Goal: Check status: Check status

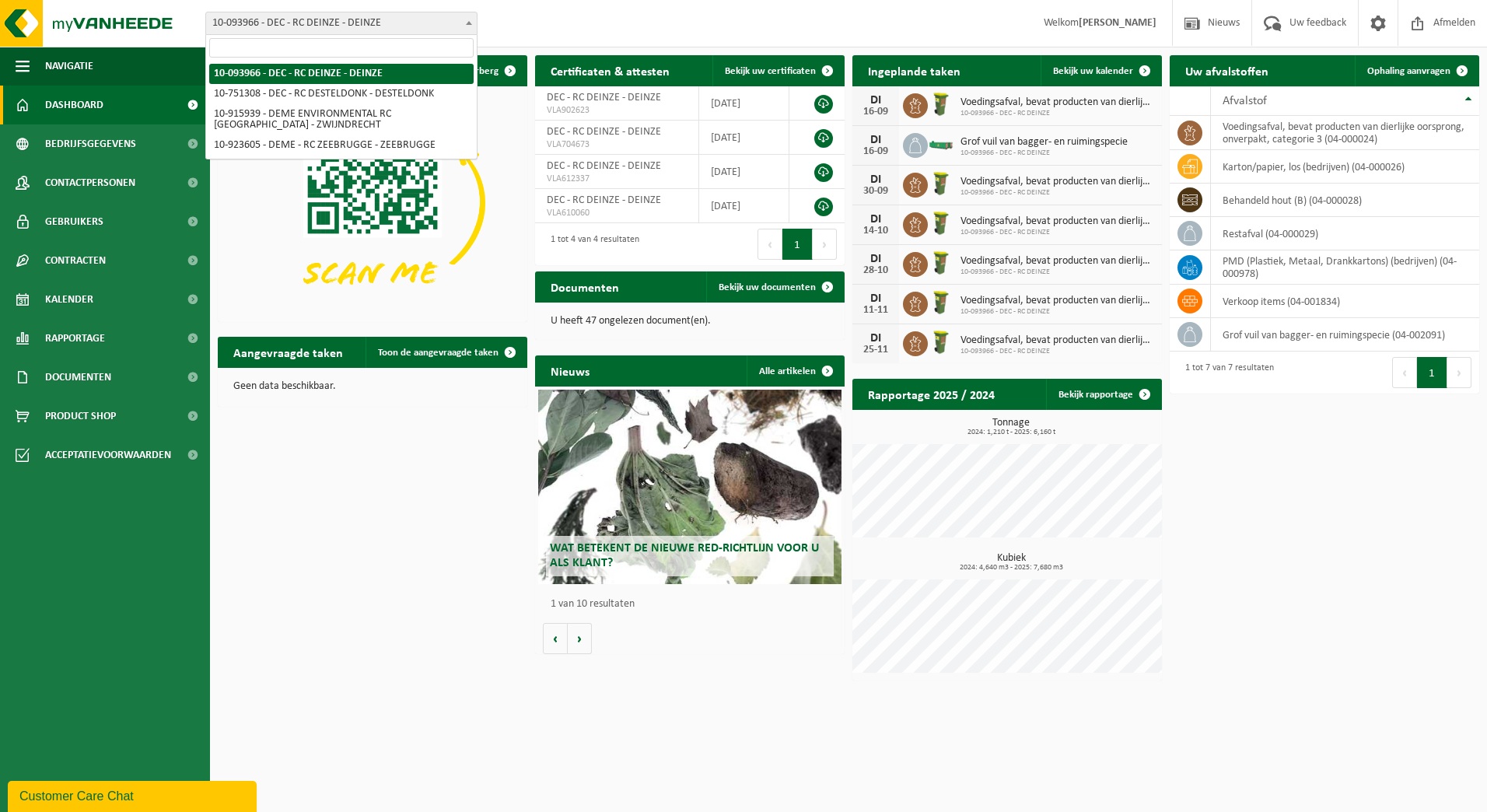
click at [232, 35] on body "Vestiging: 10-093966 - DEC - RC DEINZE - DEINZE 10-751308 - DEC - RC DESTELDONK…" at bounding box center [743, 344] width 1487 height 688
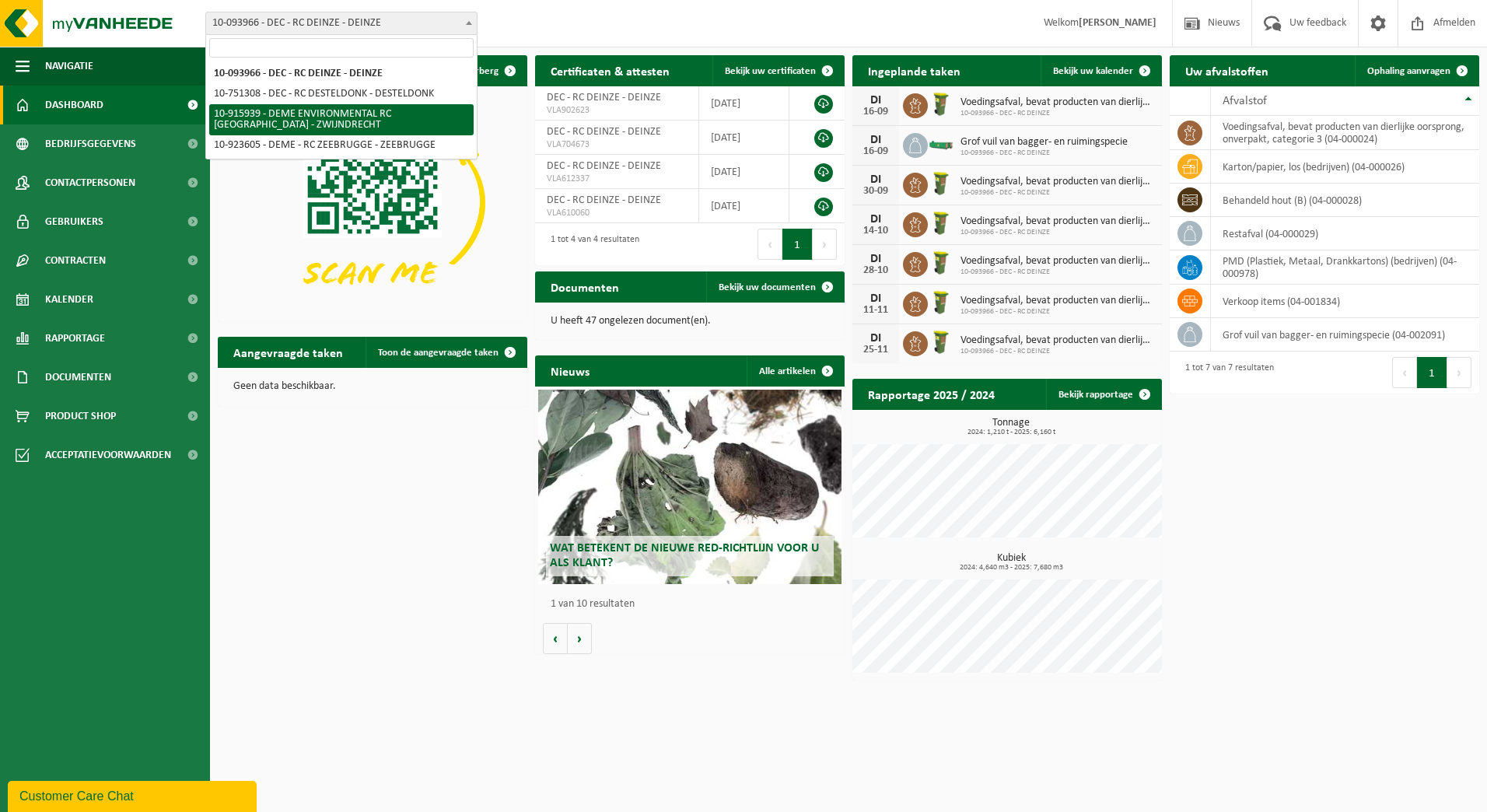
select select "127240"
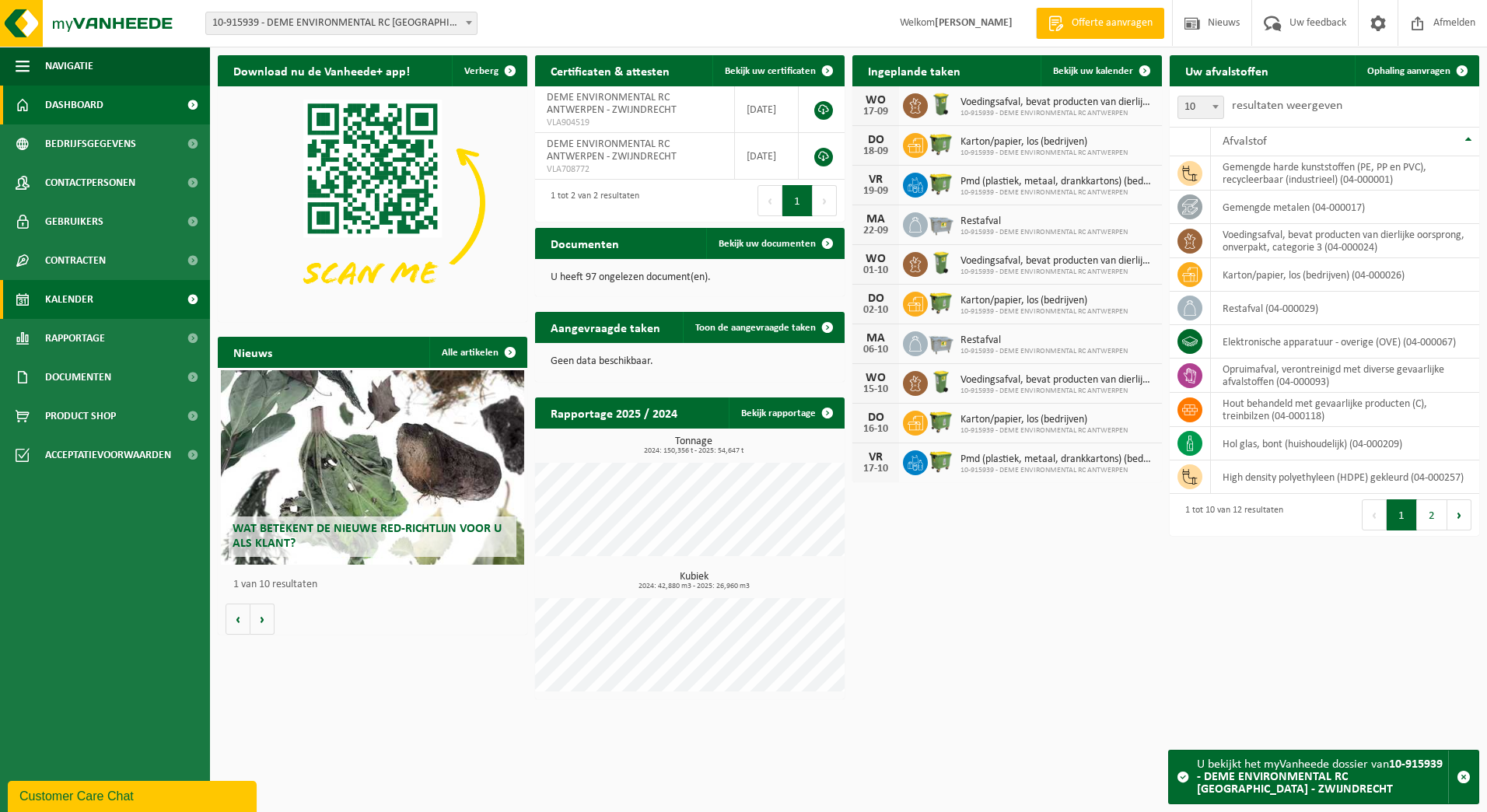
click at [129, 297] on link "Kalender" at bounding box center [105, 299] width 210 height 39
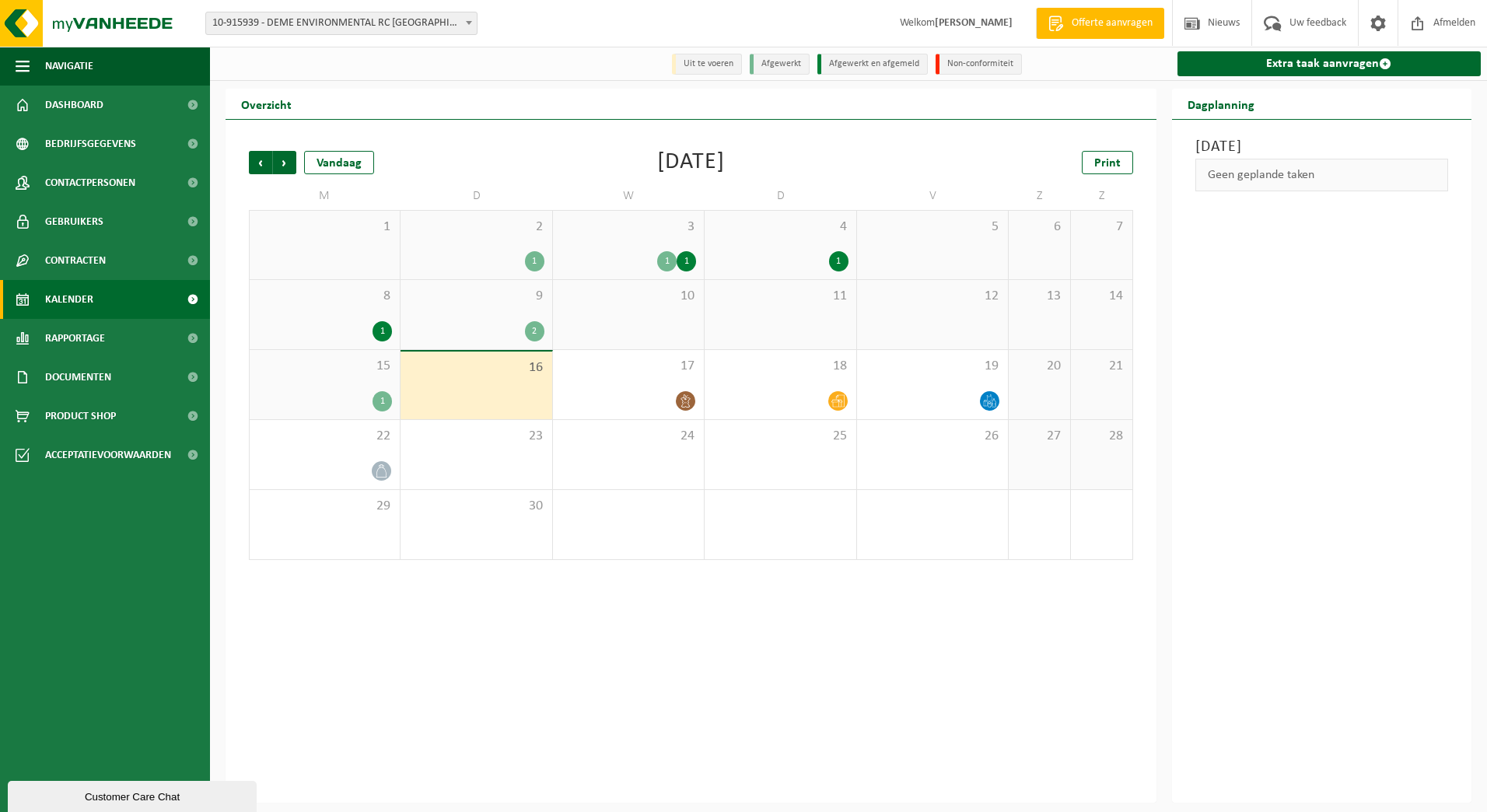
click at [532, 268] on div "1" at bounding box center [535, 260] width 19 height 20
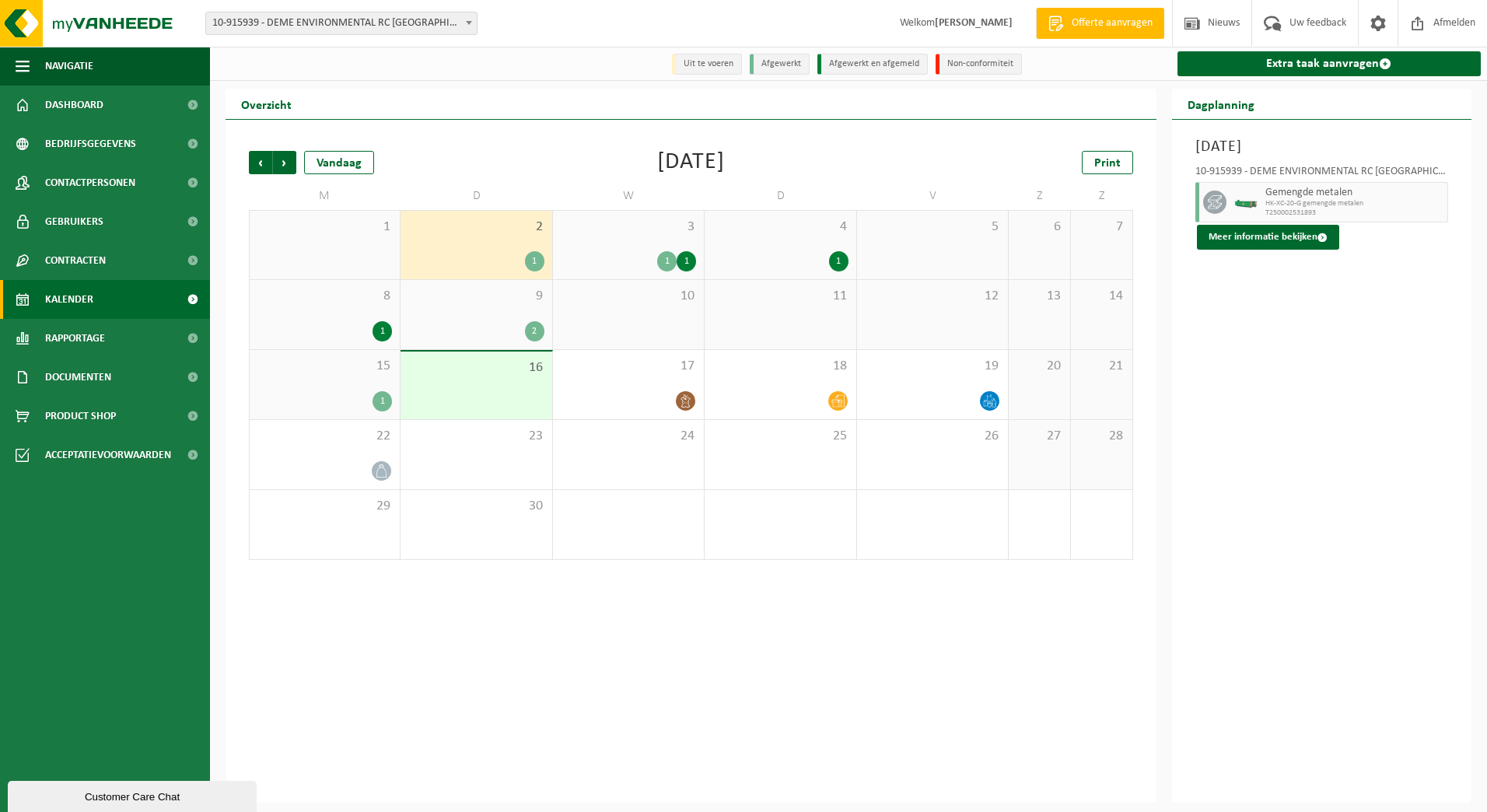
click at [662, 257] on div "1" at bounding box center [667, 260] width 19 height 20
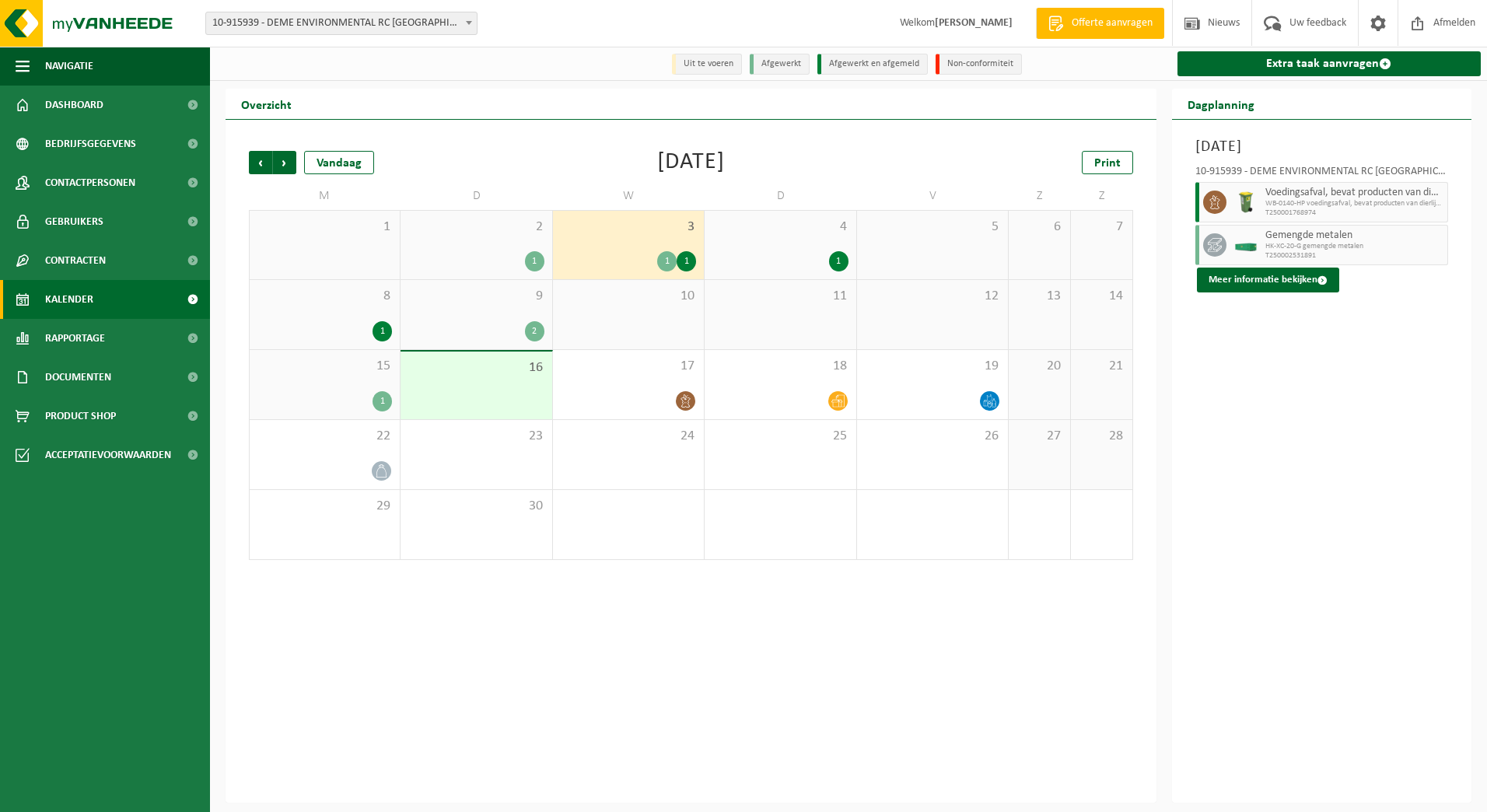
click at [770, 254] on div "4 1" at bounding box center [780, 245] width 151 height 68
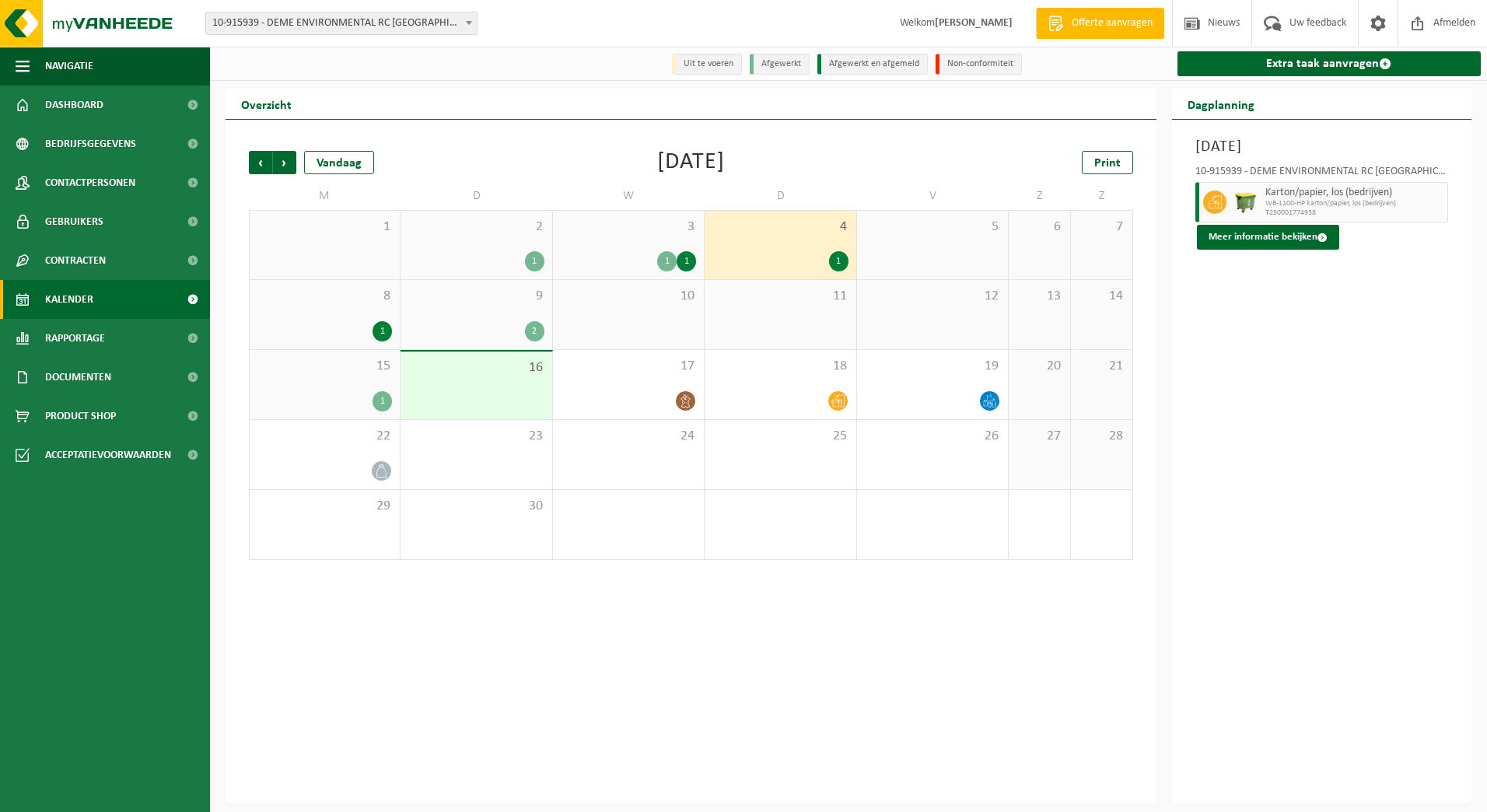
click at [376, 321] on div "8 1" at bounding box center [325, 314] width 150 height 69
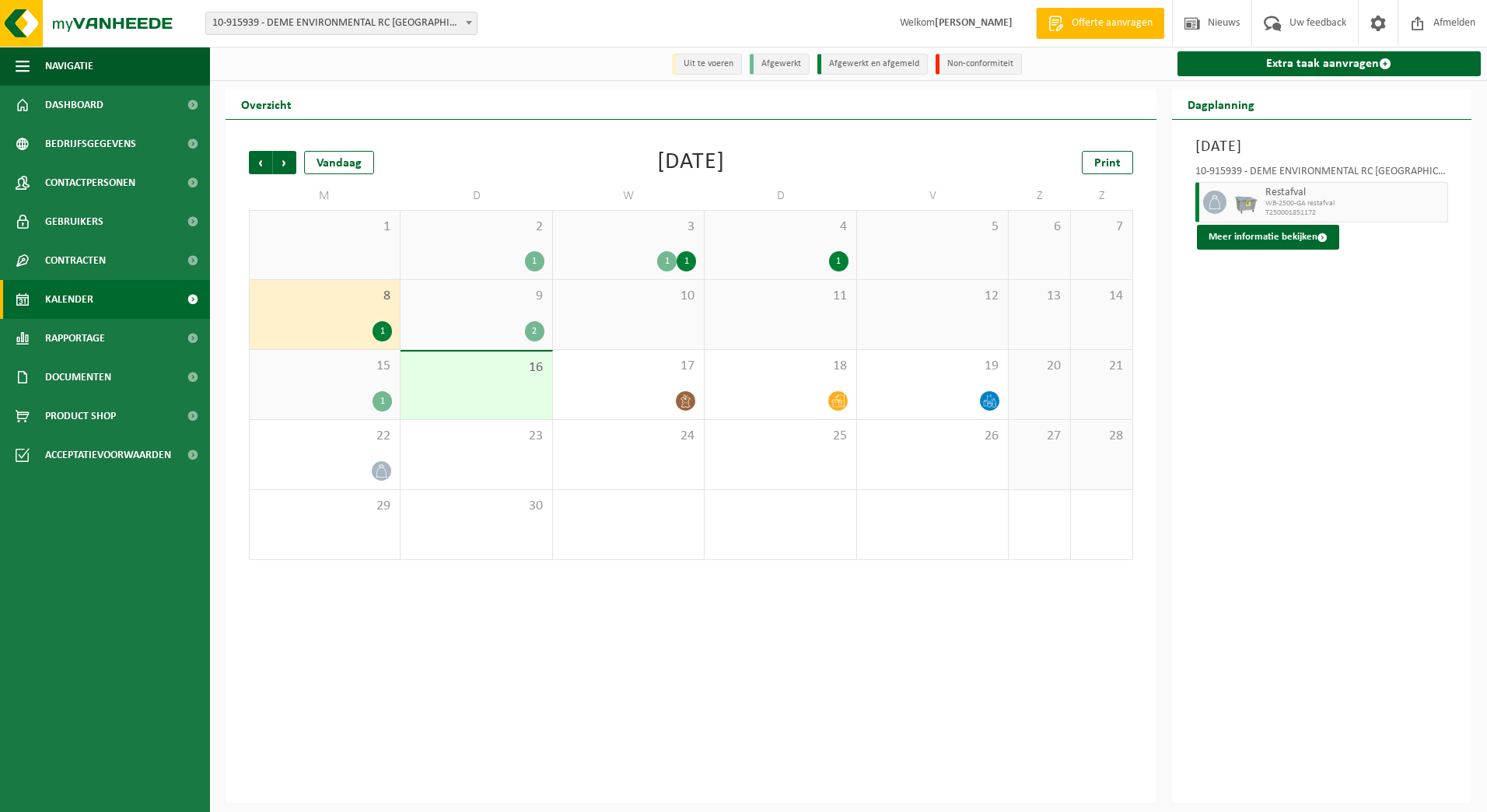
click at [377, 358] on span "15" at bounding box center [325, 367] width 135 height 17
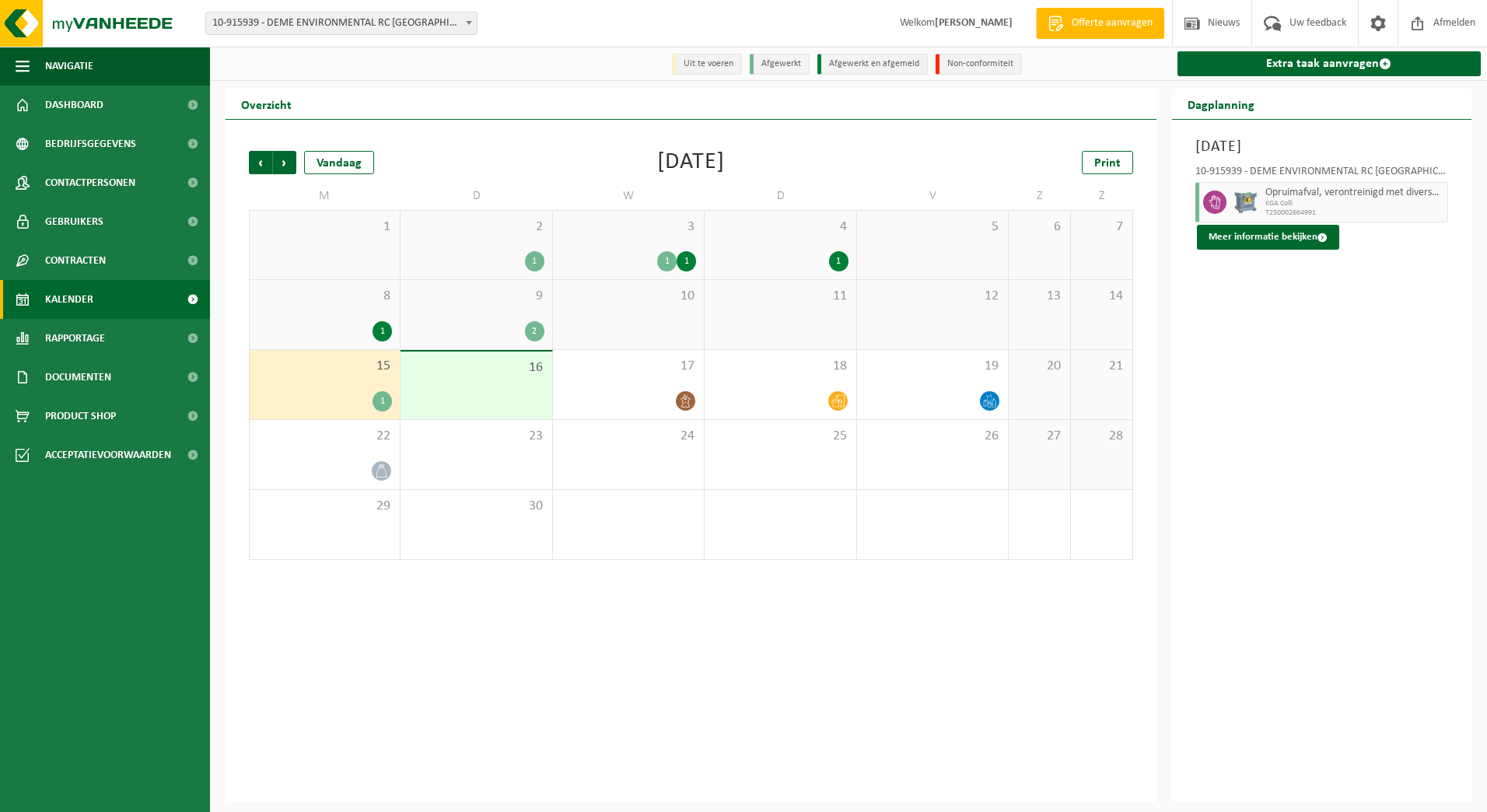
click at [379, 364] on span "15" at bounding box center [325, 367] width 135 height 17
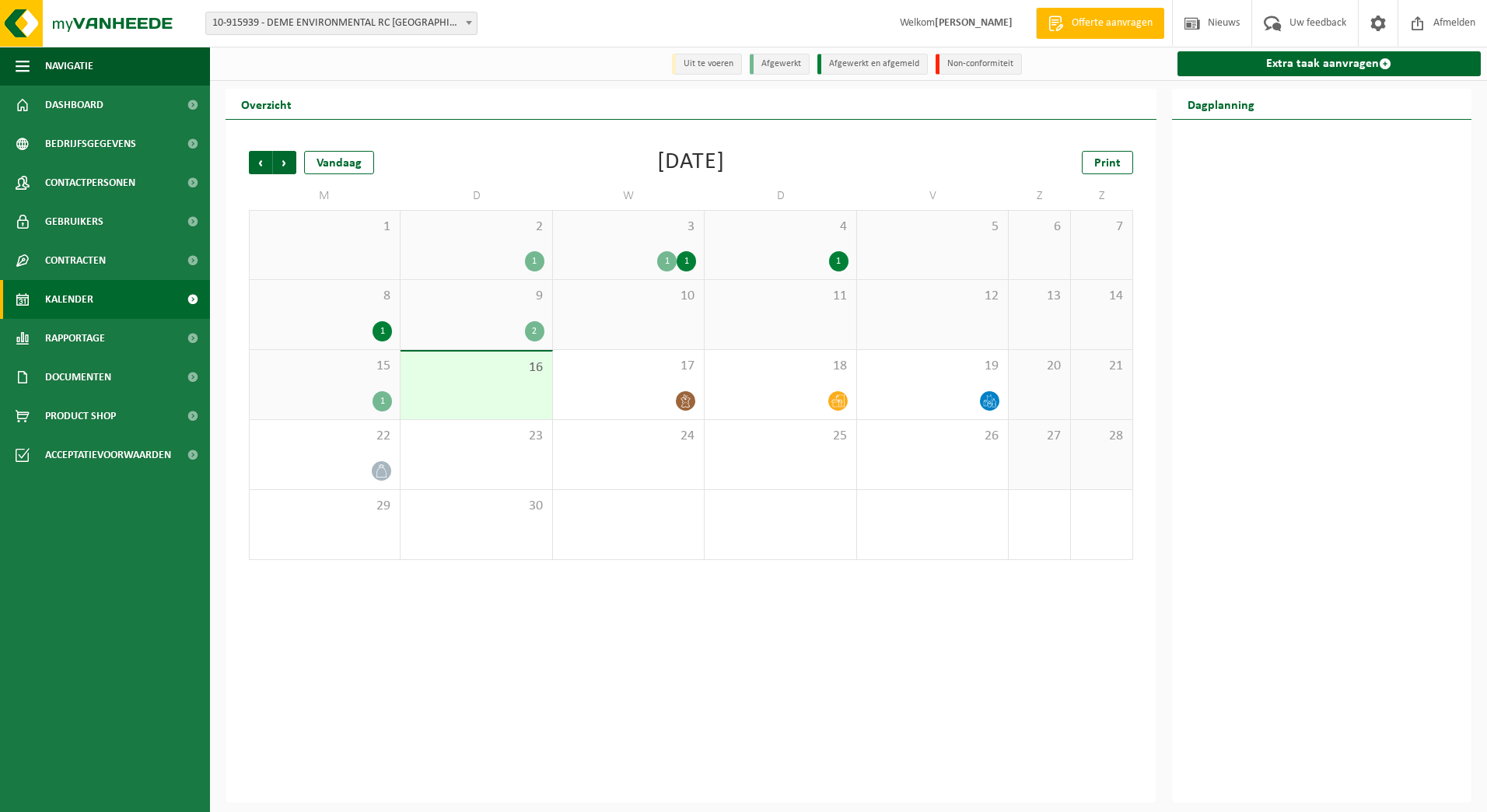
click at [451, 319] on div "9 2" at bounding box center [476, 314] width 151 height 69
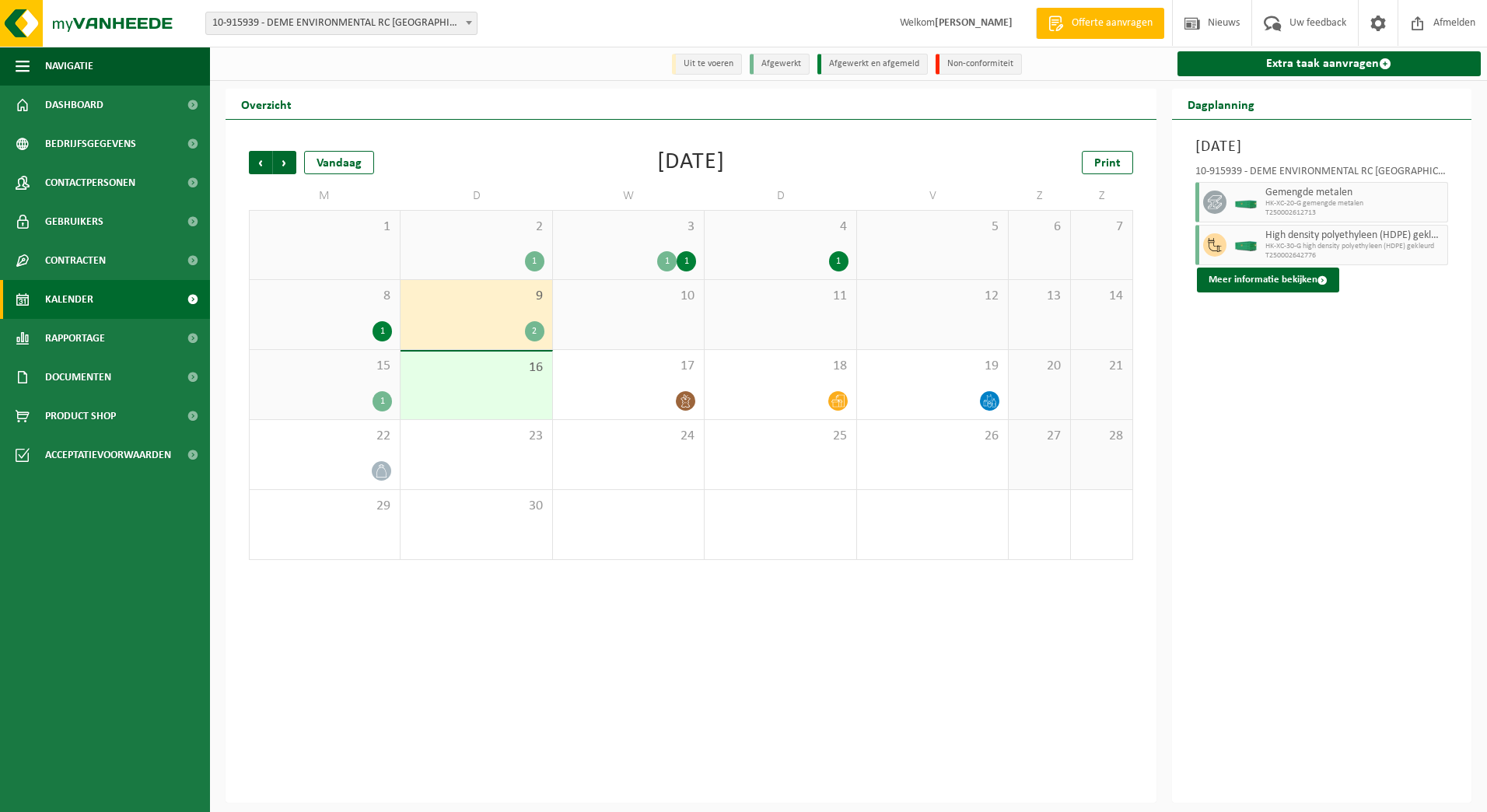
click at [488, 231] on span "2" at bounding box center [476, 227] width 135 height 17
